Goal: Task Accomplishment & Management: Complete application form

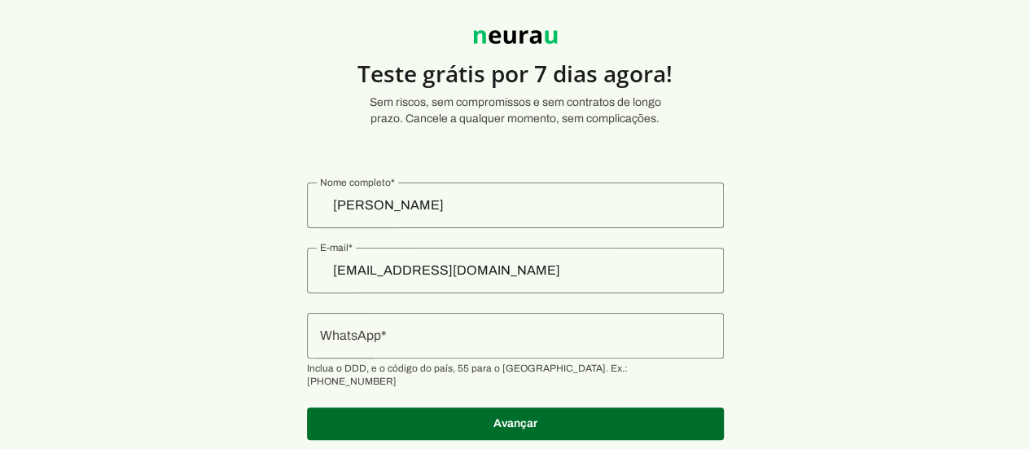
scroll to position [83, 0]
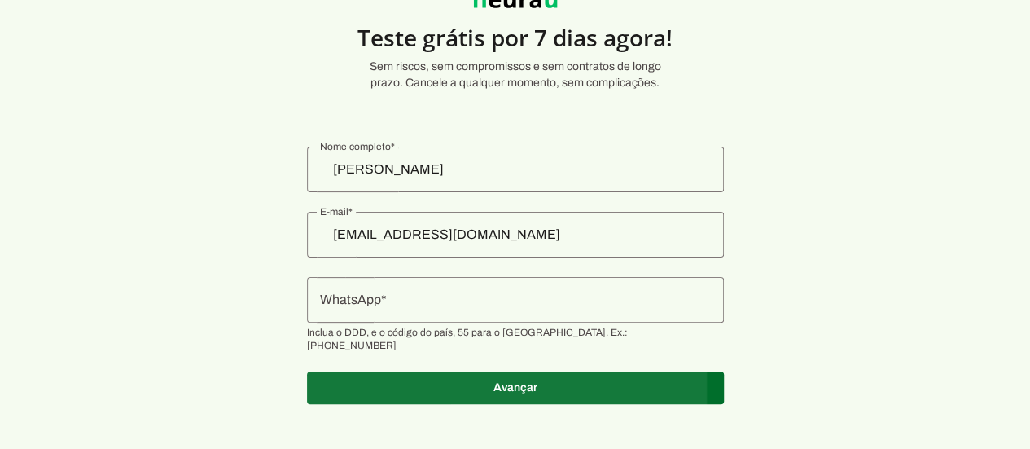
click at [508, 383] on span at bounding box center [515, 387] width 417 height 39
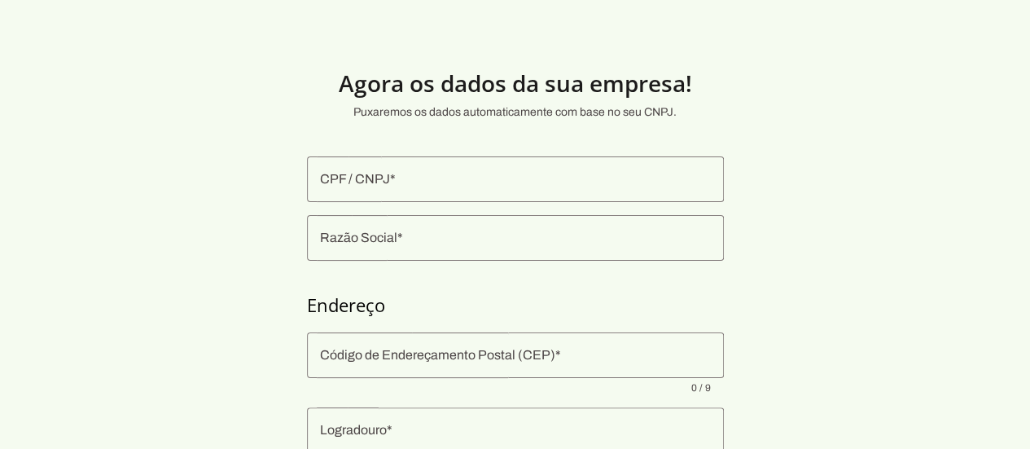
click at [485, 175] on input "CPF / CNPJ" at bounding box center [515, 179] width 391 height 20
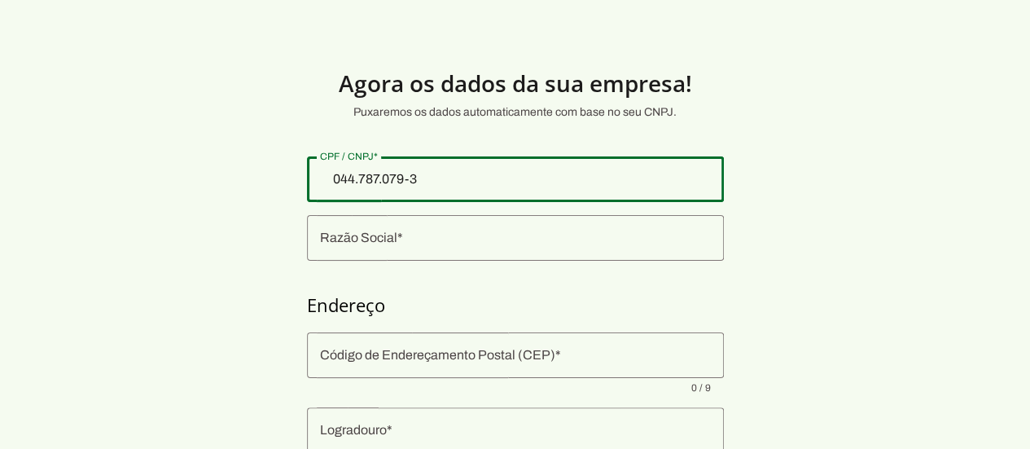
type input "044.787.079-36"
type md-outlined-text-field "044.787.079-36"
click at [465, 226] on div at bounding box center [515, 238] width 417 height 46
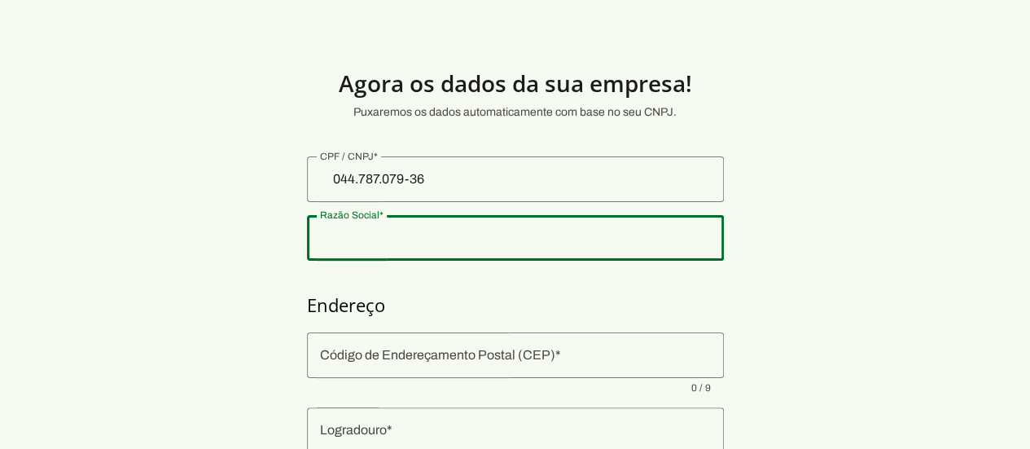
click at [490, 177] on input "044.787.079-36" at bounding box center [515, 179] width 391 height 20
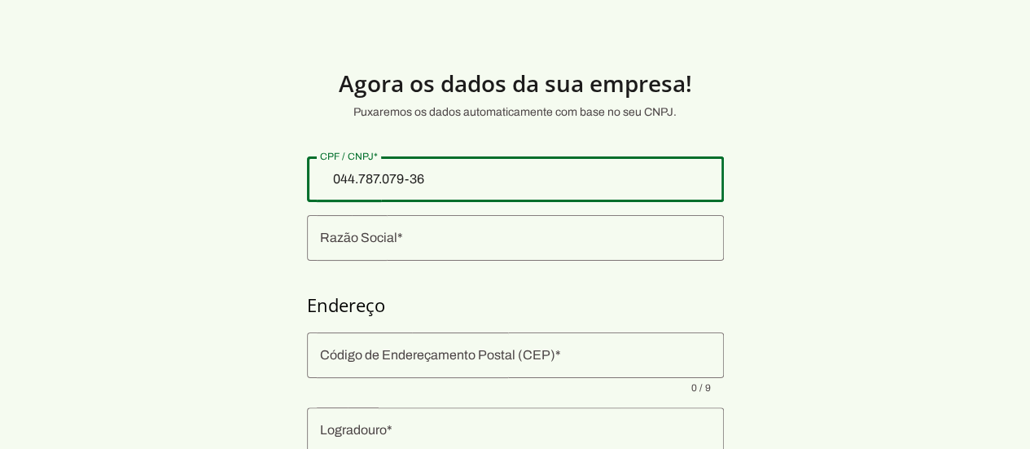
drag, startPoint x: 490, startPoint y: 176, endPoint x: 287, endPoint y: 185, distance: 203.8
click at [287, 185] on section "Agora os dados da sua empresa! Puxaremos os dados automaticamente com base no s…" at bounding box center [515, 392] width 1030 height 707
